Goal: Register for event/course

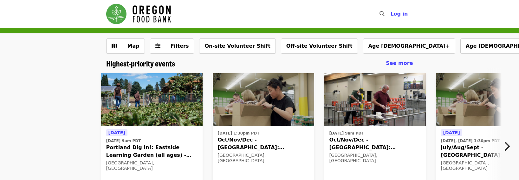
click at [229, 146] on span "Oct/Nov/Dec - [GEOGRAPHIC_DATA]: Repack/Sort (age [DEMOGRAPHIC_DATA]+)" at bounding box center [263, 143] width 91 height 15
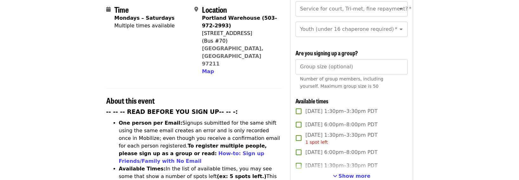
scroll to position [132, 0]
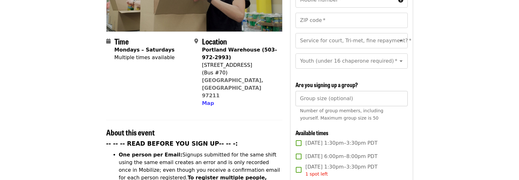
click at [353, 102] on input "Group size (optional)" at bounding box center [352, 98] width 112 height 15
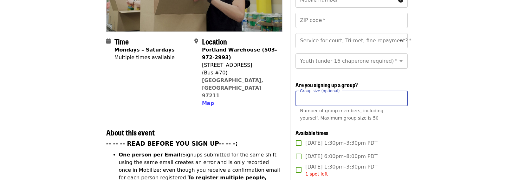
click at [398, 98] on input "*" at bounding box center [352, 98] width 112 height 15
type input "*"
click at [325, 110] on span "Number of group members, including yourself. Maximum group size is 50" at bounding box center [341, 114] width 83 height 12
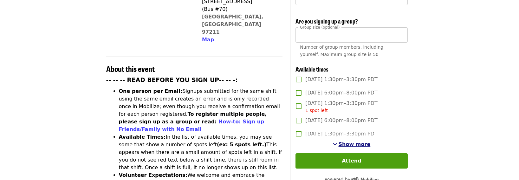
click at [358, 144] on span "Show more" at bounding box center [355, 144] width 32 height 6
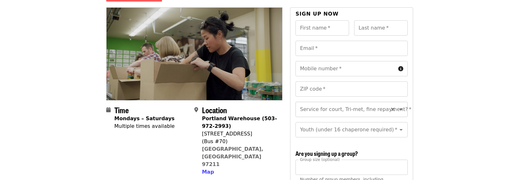
scroll to position [32, 0]
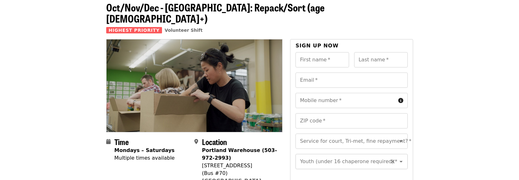
click at [331, 157] on input "Youth (under 16 chaperone required)   *" at bounding box center [344, 161] width 86 height 12
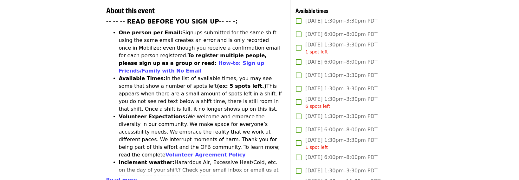
scroll to position [222, 0]
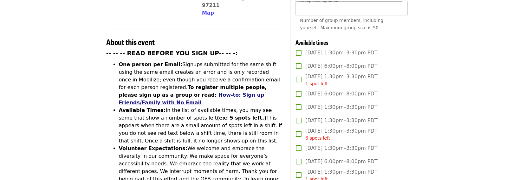
click at [265, 92] on link "How-to: Sign up Friends/Family with No Email" at bounding box center [192, 99] width 146 height 14
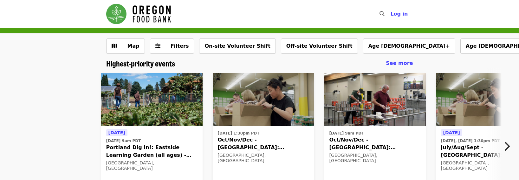
scroll to position [32, 0]
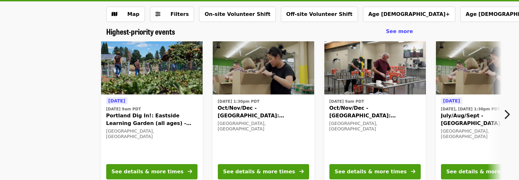
click at [506, 115] on icon "chevron-right icon" at bounding box center [507, 114] width 6 height 12
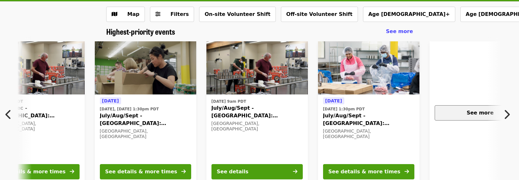
click at [475, 117] on button "See more" at bounding box center [480, 112] width 91 height 15
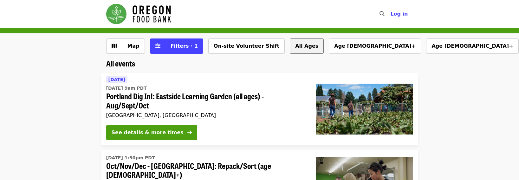
click at [298, 46] on div "Map Filters · 1 On-site Volunteer Shift All Ages Age 16+ Age 10+ Age 8+ More fi…" at bounding box center [259, 48] width 317 height 20
click at [290, 47] on button "All Ages" at bounding box center [307, 45] width 34 height 15
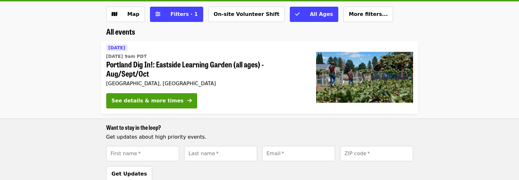
scroll to position [63, 0]
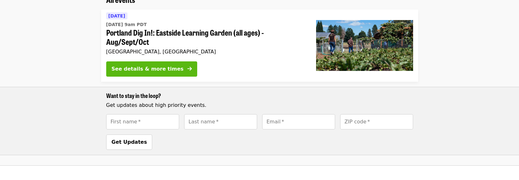
click at [157, 73] on button "See details & more times" at bounding box center [151, 68] width 91 height 15
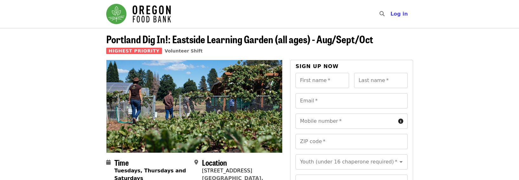
click at [125, 16] on img "Main navigation" at bounding box center [138, 14] width 65 height 20
